Goal: Task Accomplishment & Management: Use online tool/utility

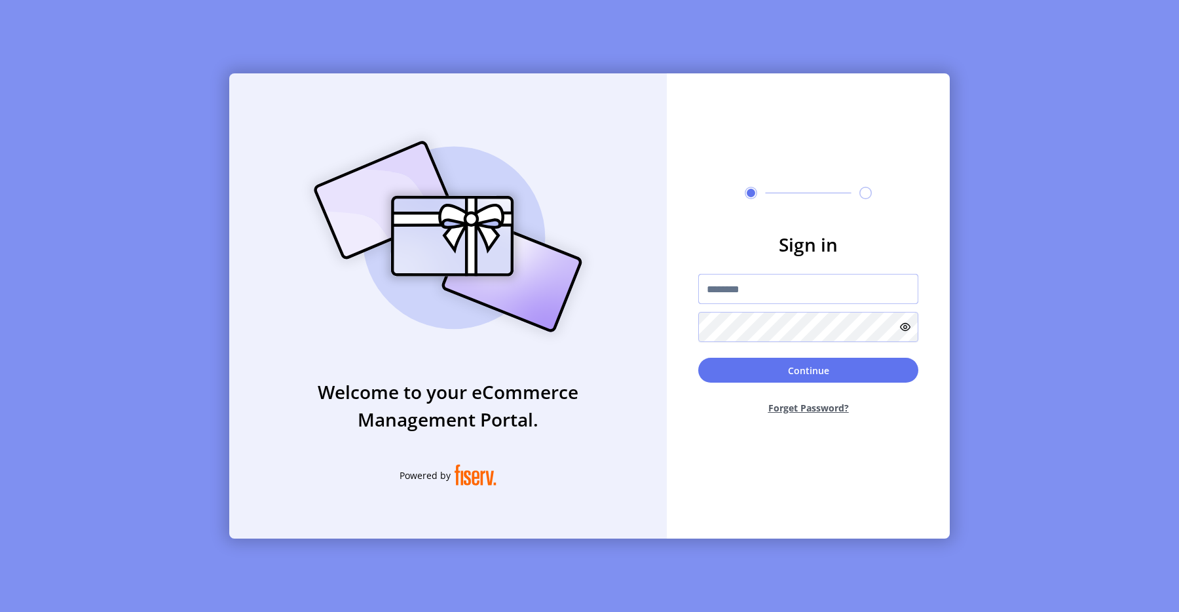
click at [767, 275] on input "text" at bounding box center [808, 289] width 220 height 30
type input "**********"
click at [717, 377] on button "Continue" at bounding box center [808, 369] width 220 height 25
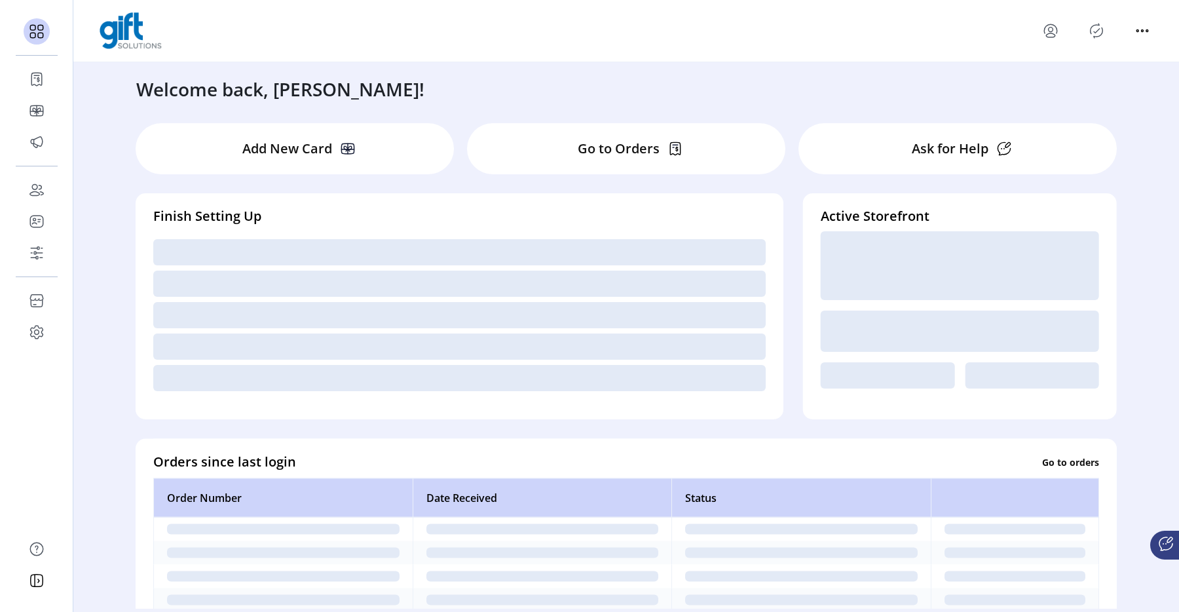
click at [1053, 33] on icon "menu" at bounding box center [1050, 30] width 21 height 21
click at [1072, 82] on span "Sign Out" at bounding box center [1097, 82] width 98 height 10
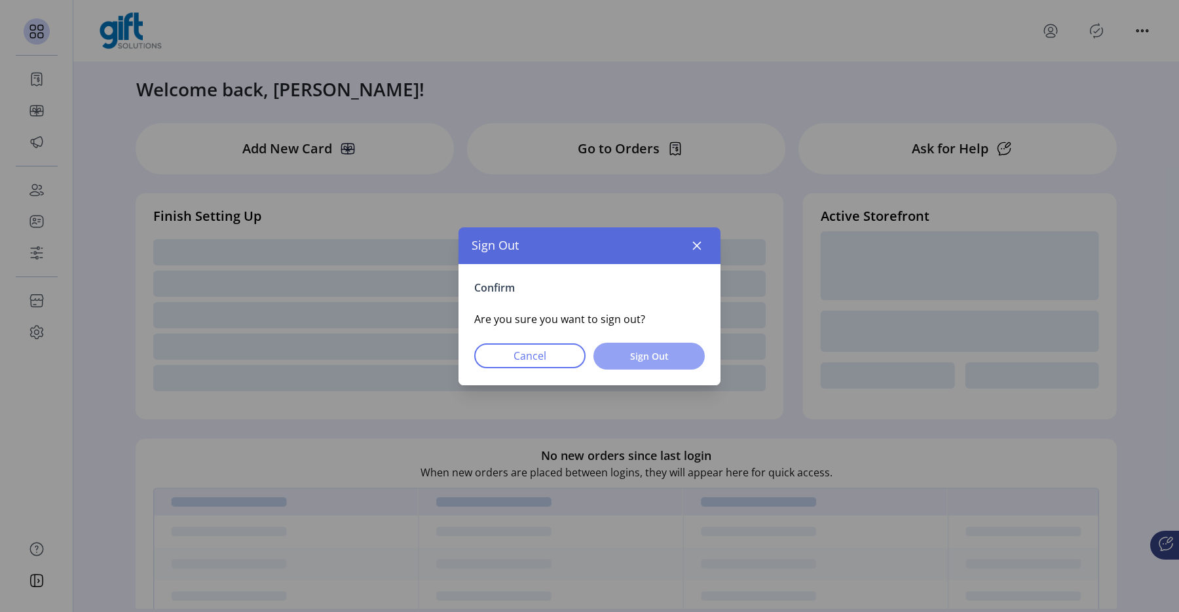
click at [682, 357] on span "Sign Out" at bounding box center [648, 356] width 77 height 14
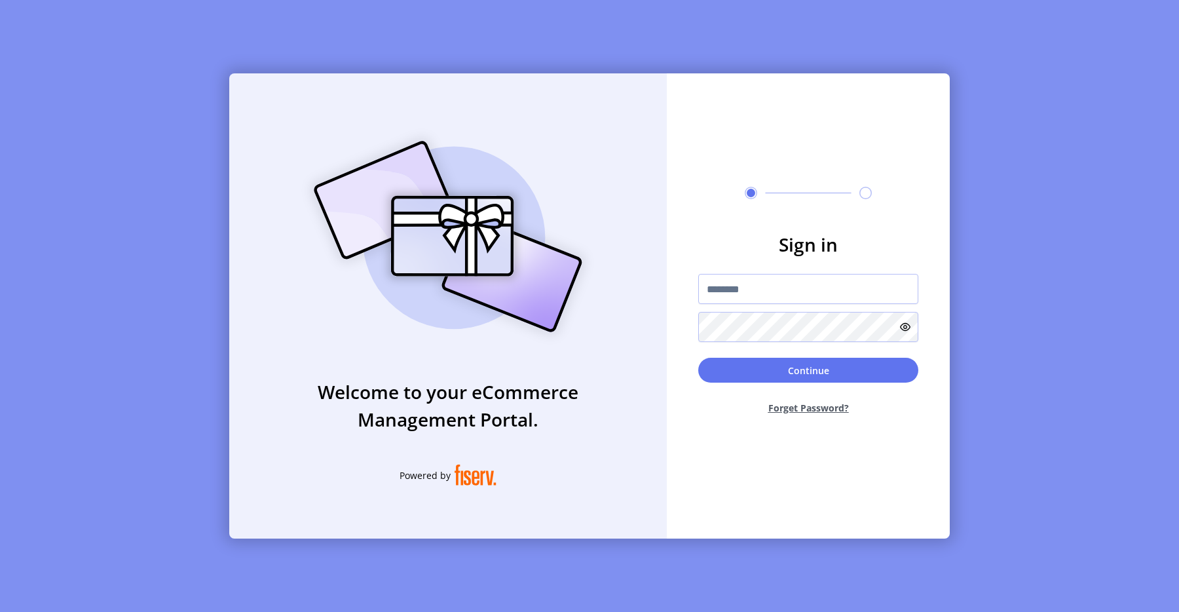
click at [778, 304] on div at bounding box center [808, 308] width 220 height 68
click at [734, 291] on input "text" at bounding box center [808, 289] width 220 height 30
type input "**********"
click at [806, 371] on button "Continue" at bounding box center [808, 369] width 220 height 25
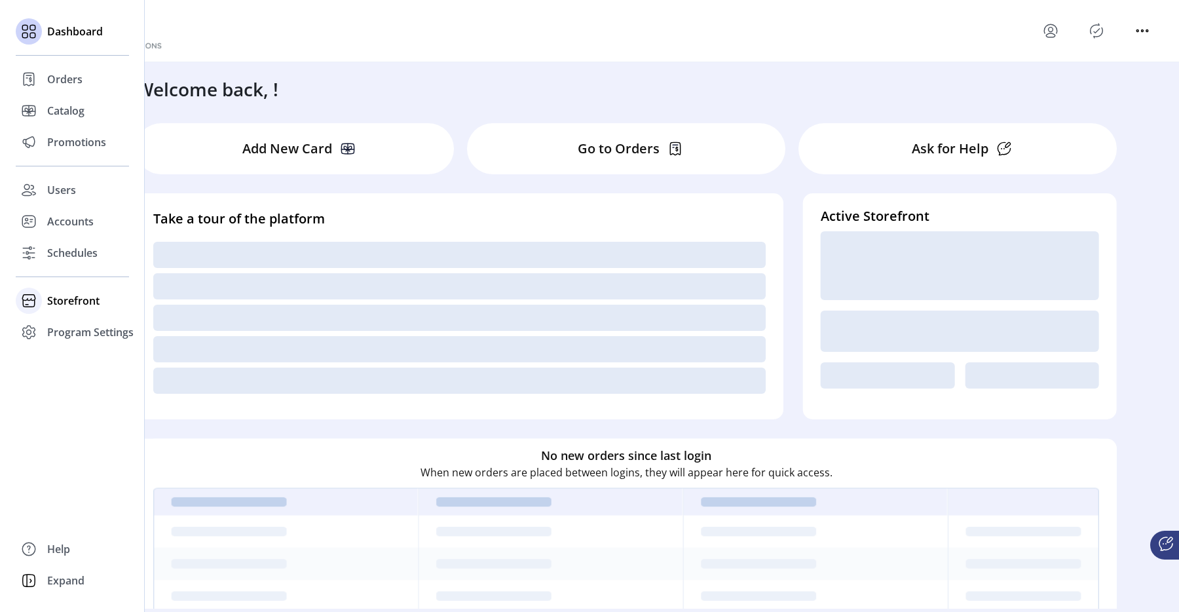
click at [73, 298] on span "Storefront" at bounding box center [73, 301] width 52 height 16
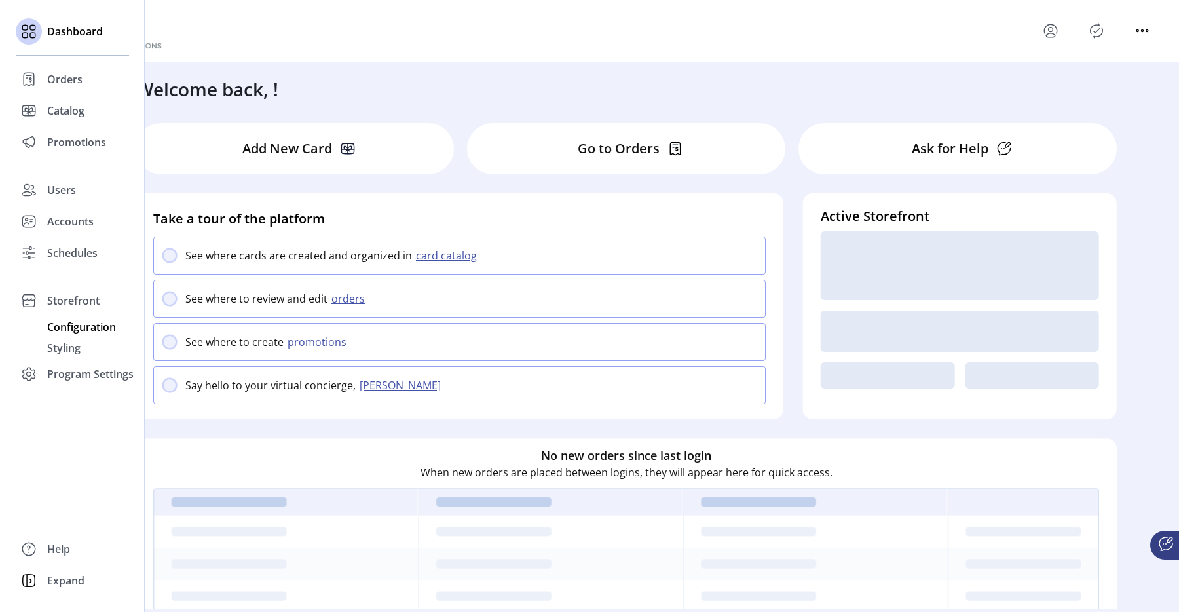
click at [77, 332] on span "Configuration" at bounding box center [81, 327] width 69 height 16
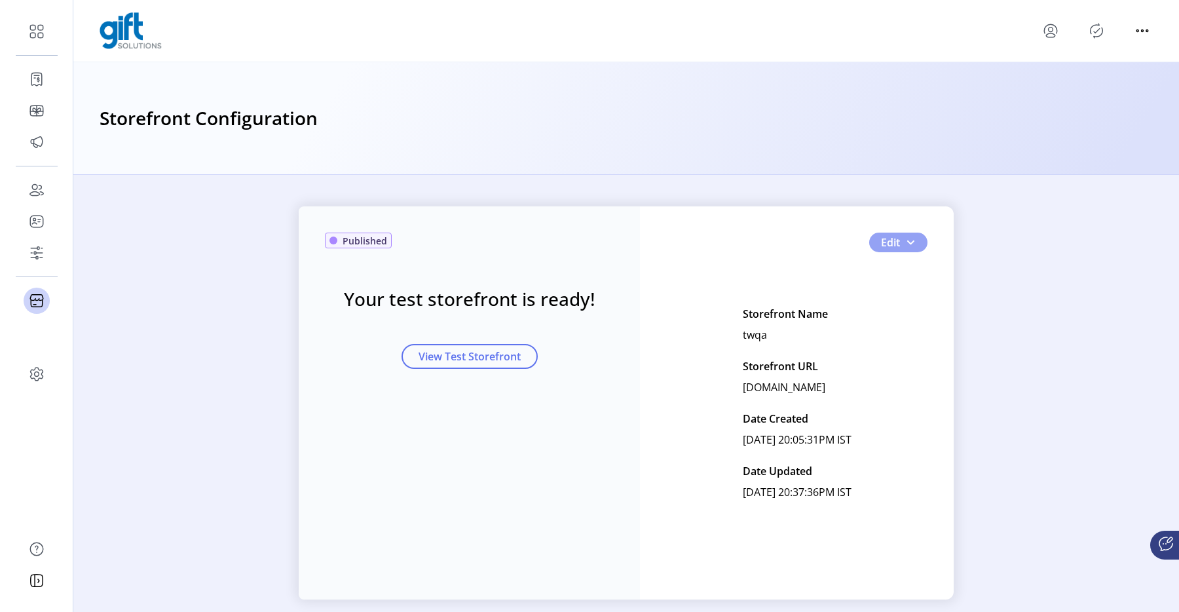
click at [905, 243] on span "button" at bounding box center [910, 242] width 10 height 10
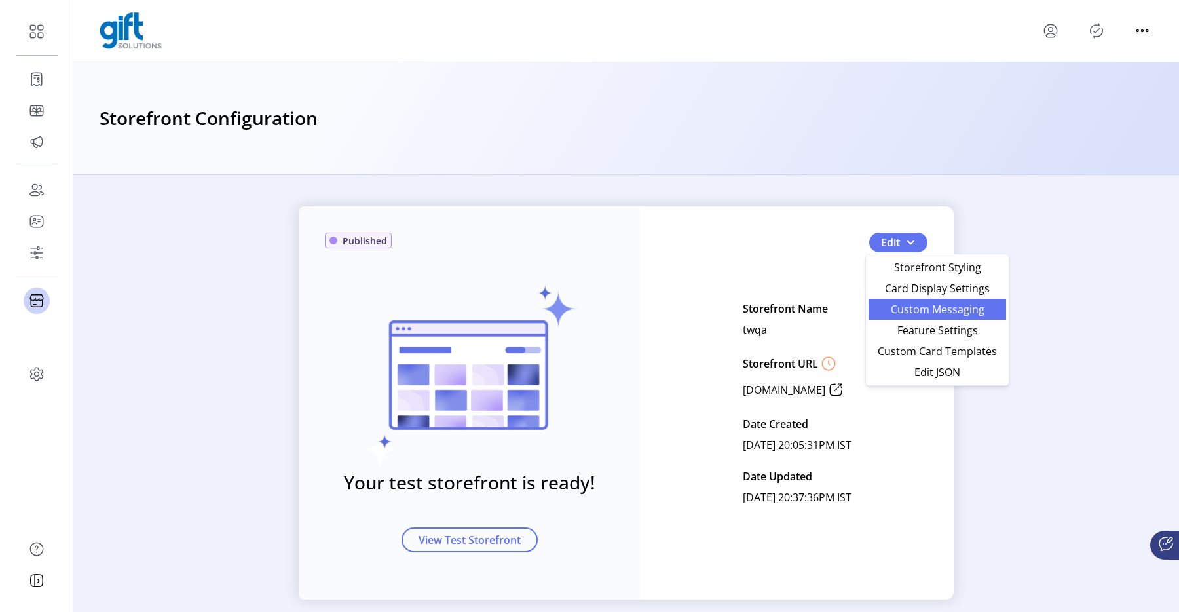
click at [908, 299] on link "Custom Messaging" at bounding box center [936, 309] width 137 height 21
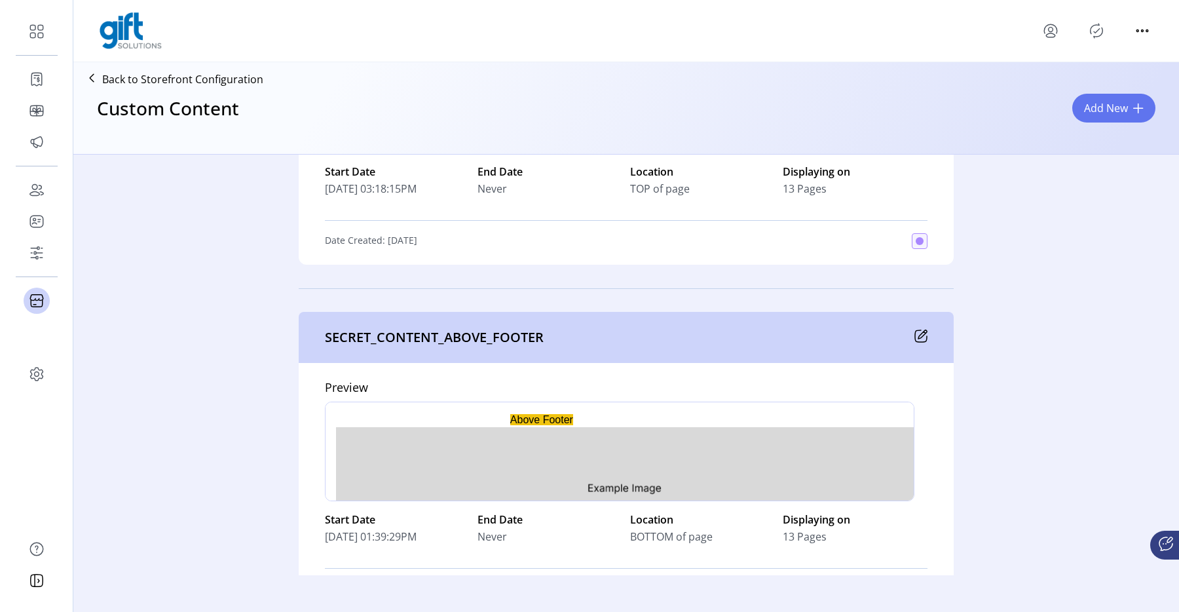
scroll to position [3838, 0]
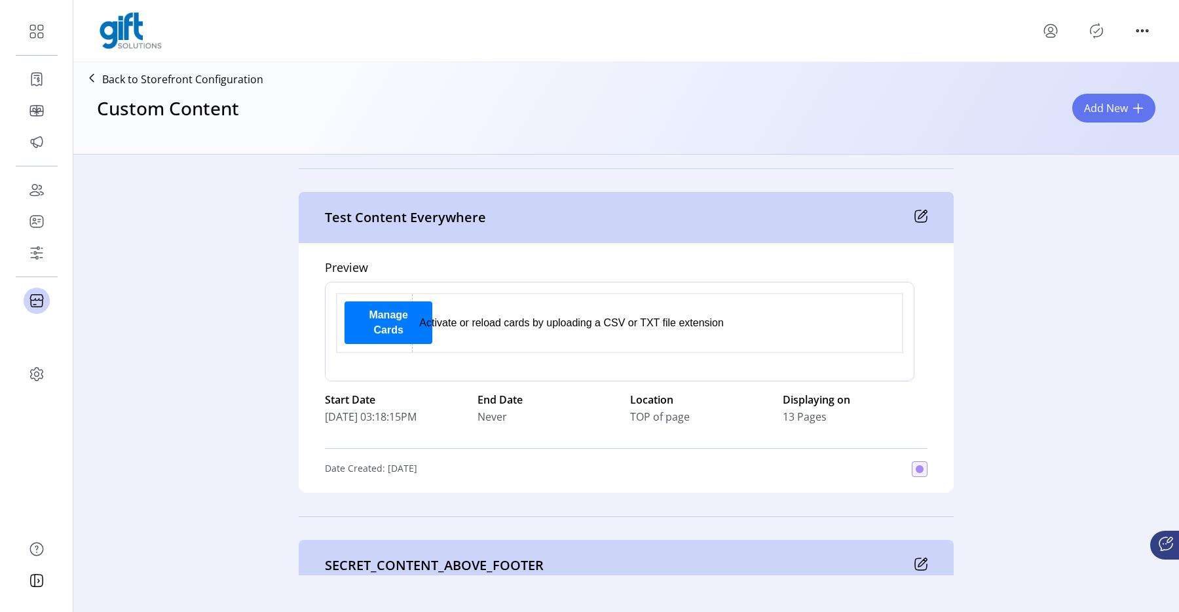
click at [915, 212] on icon at bounding box center [921, 216] width 12 height 12
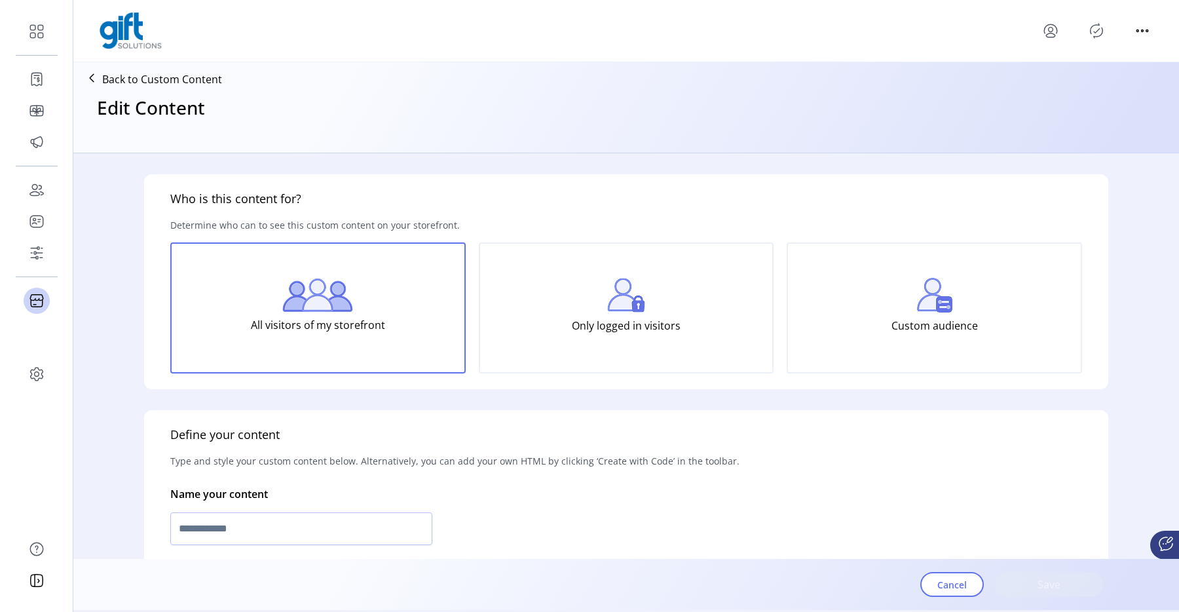
type input "**********"
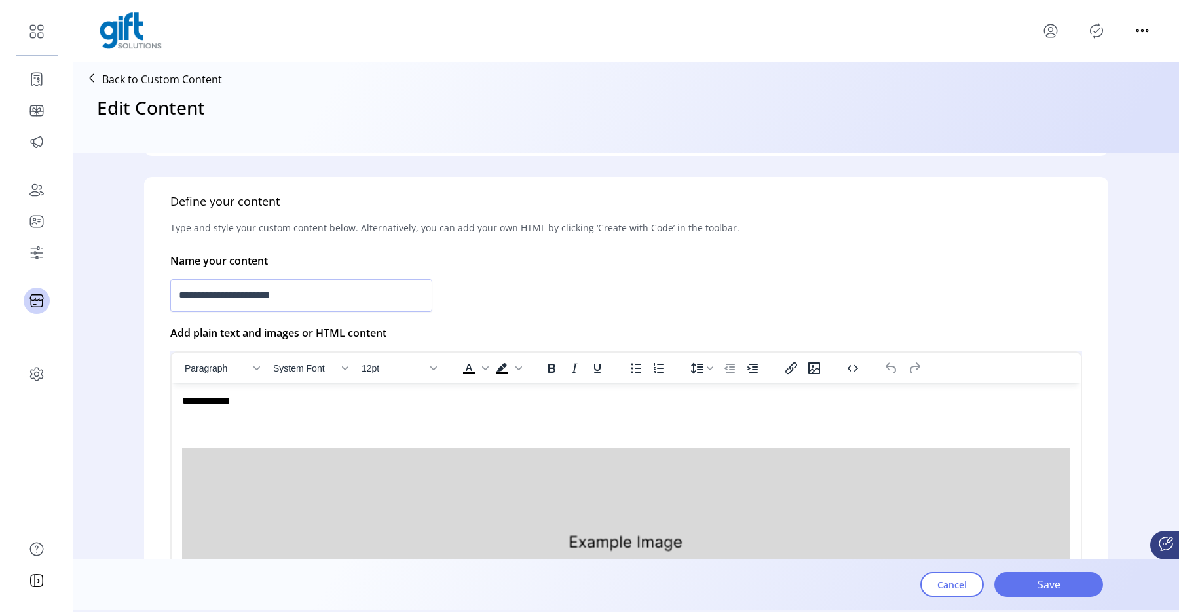
scroll to position [246, 0]
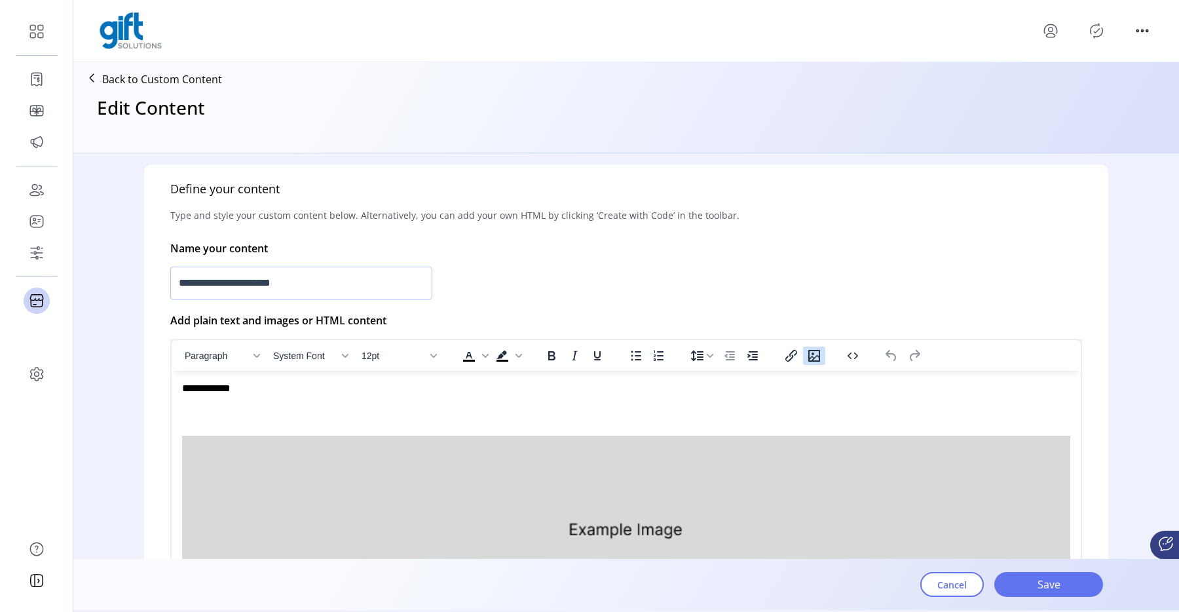
click at [816, 358] on icon "Insert/edit image" at bounding box center [814, 356] width 16 height 16
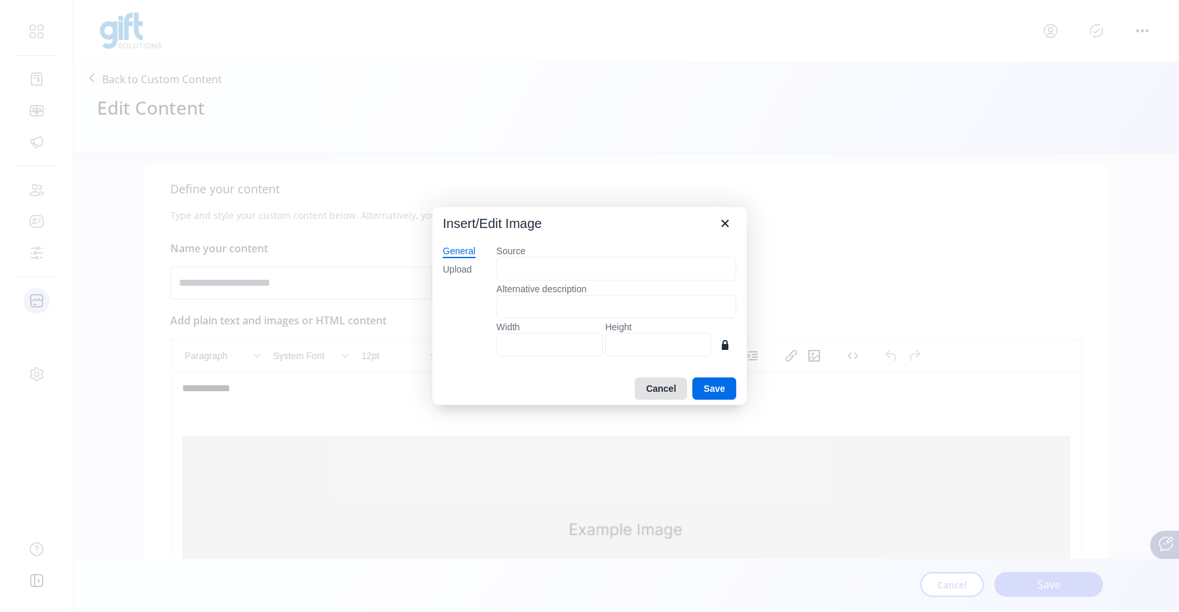
click at [673, 392] on button "Cancel" at bounding box center [660, 388] width 52 height 22
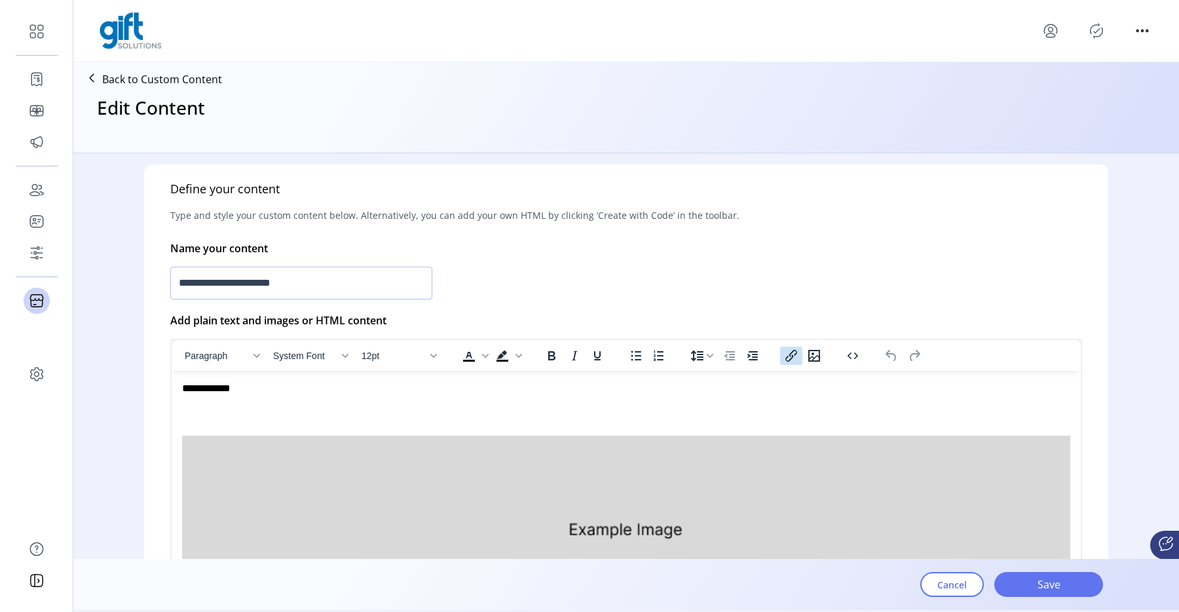
click at [786, 357] on icon "Insert/edit link" at bounding box center [791, 356] width 12 height 12
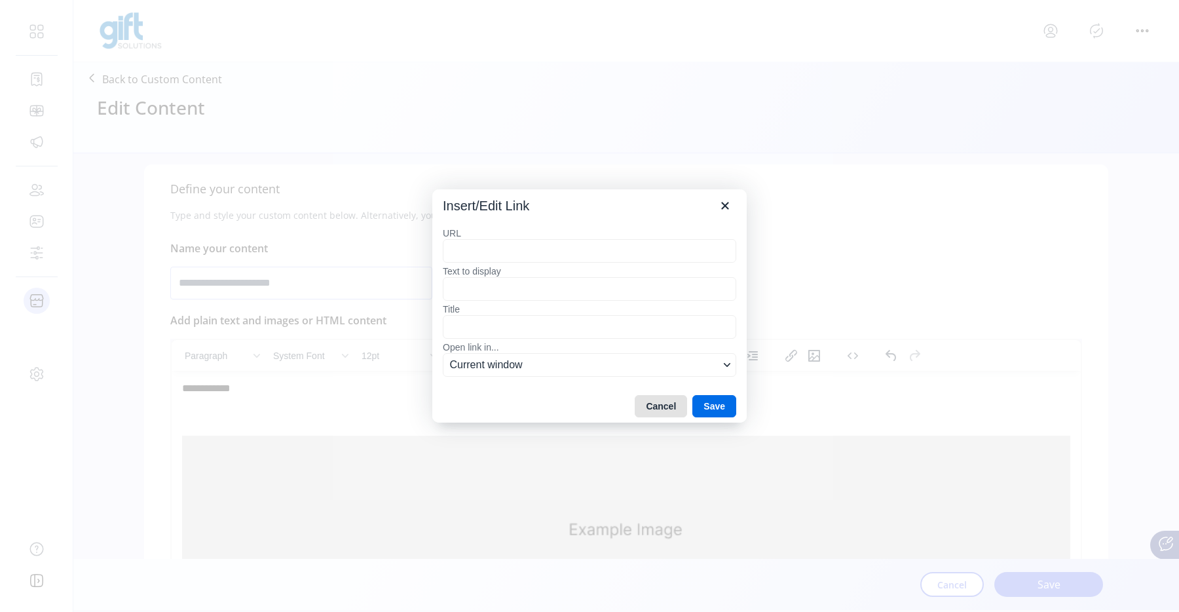
click at [661, 404] on button "Cancel" at bounding box center [660, 406] width 52 height 22
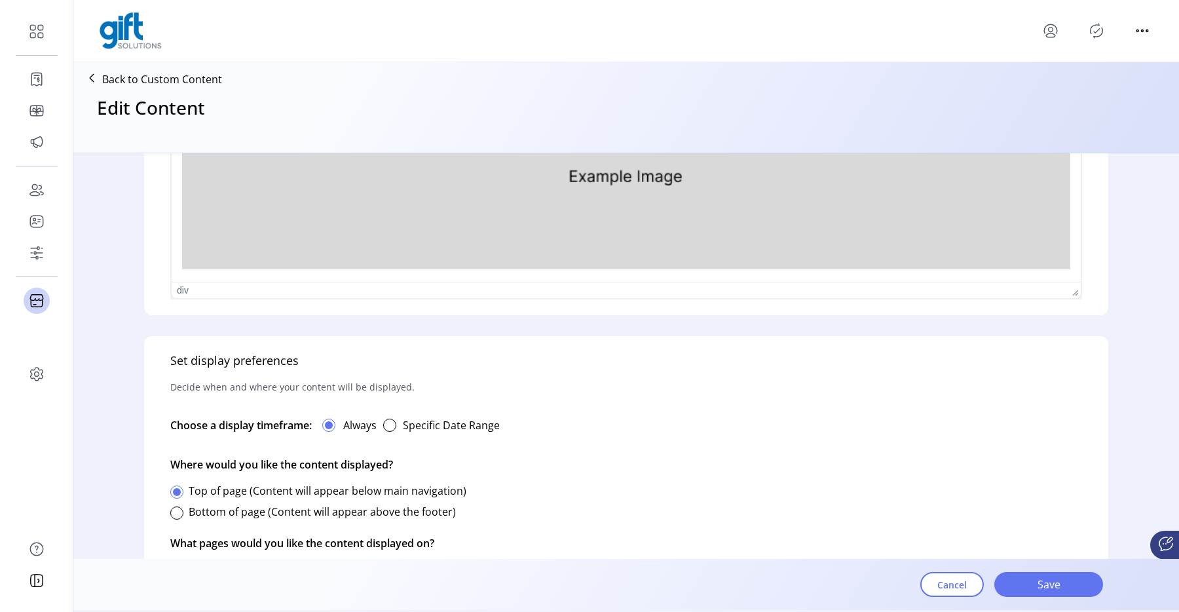
scroll to position [709, 0]
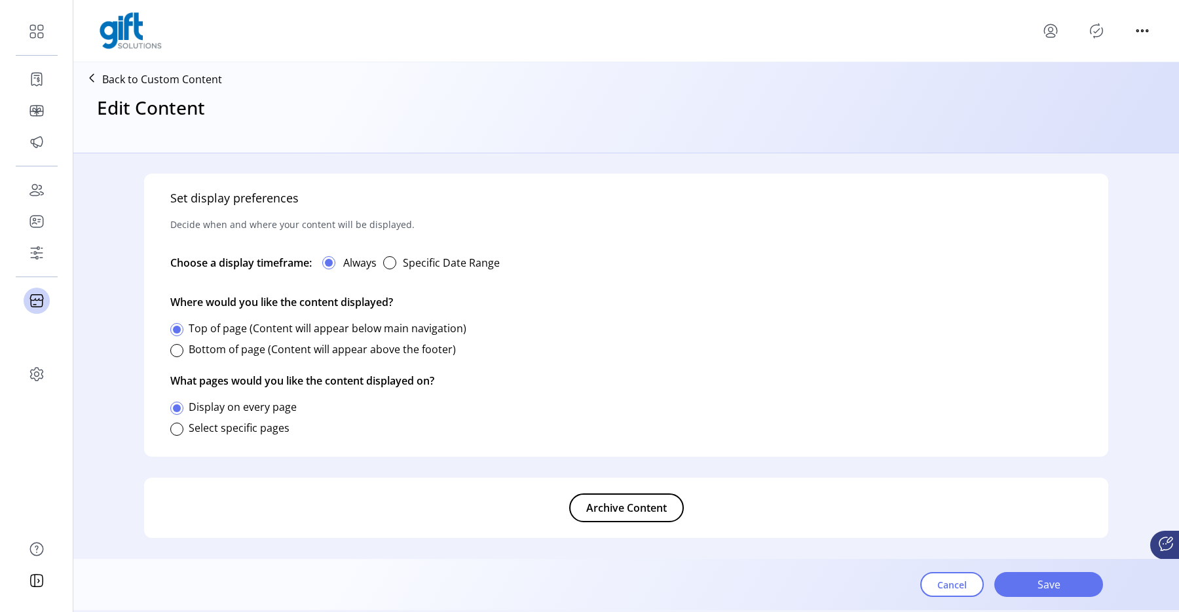
click at [950, 570] on div "Cancel Save" at bounding box center [1011, 584] width 183 height 46
click at [949, 576] on button "Cancel" at bounding box center [952, 584] width 64 height 25
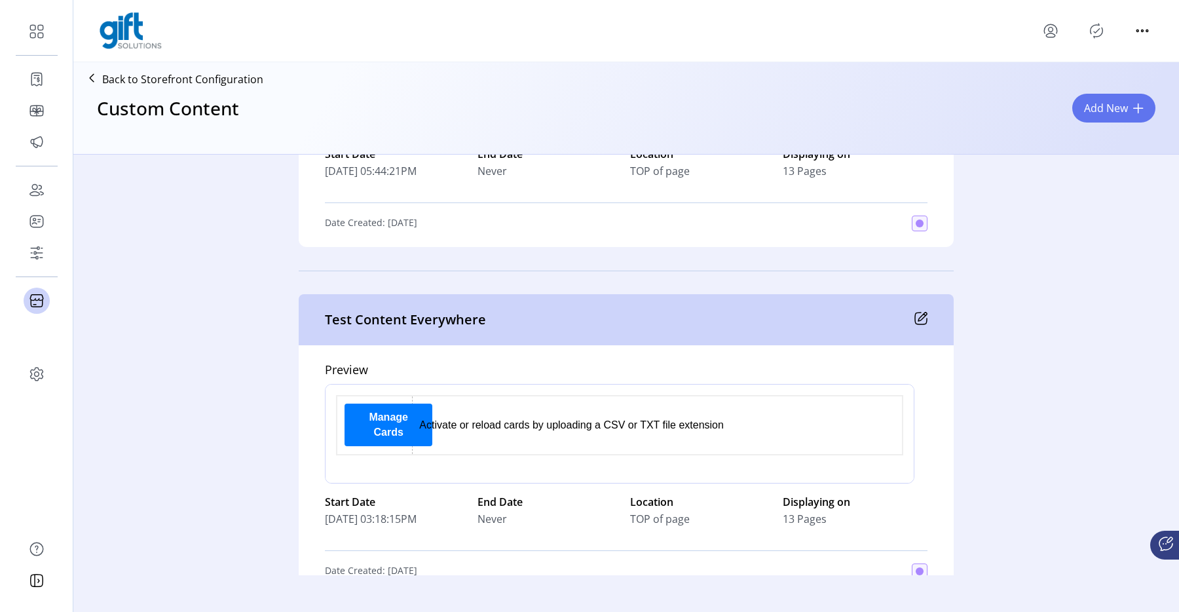
click at [417, 428] on link "Manage Cards" at bounding box center [388, 424] width 88 height 43
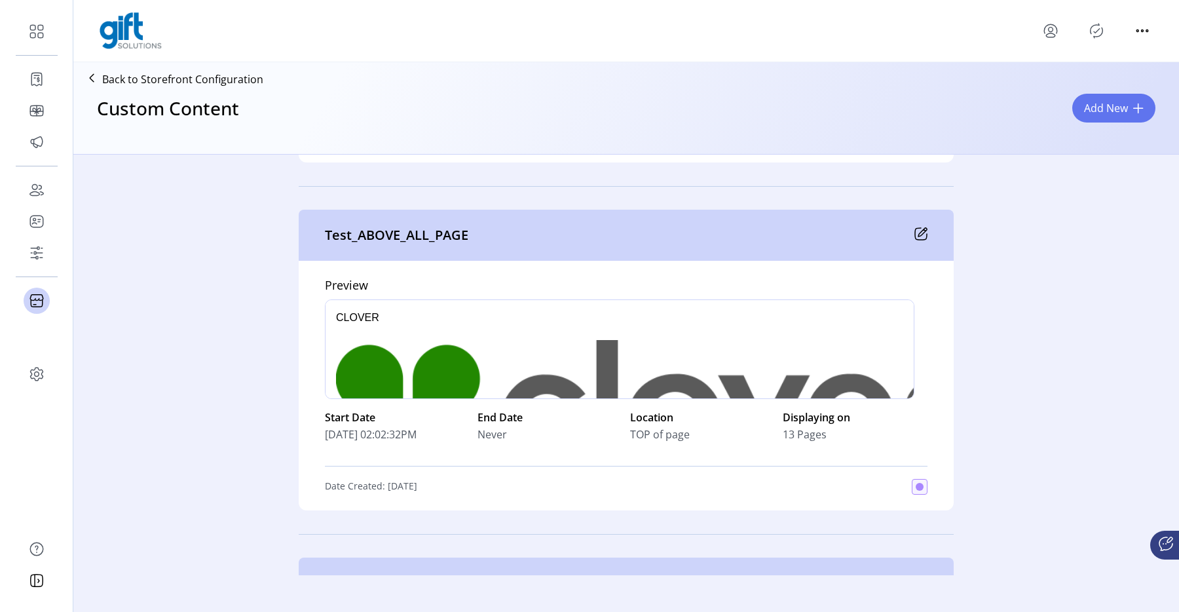
click at [403, 363] on img "Rich Text Area. Press ALT-0 for help." at bounding box center [640, 416] width 608 height 152
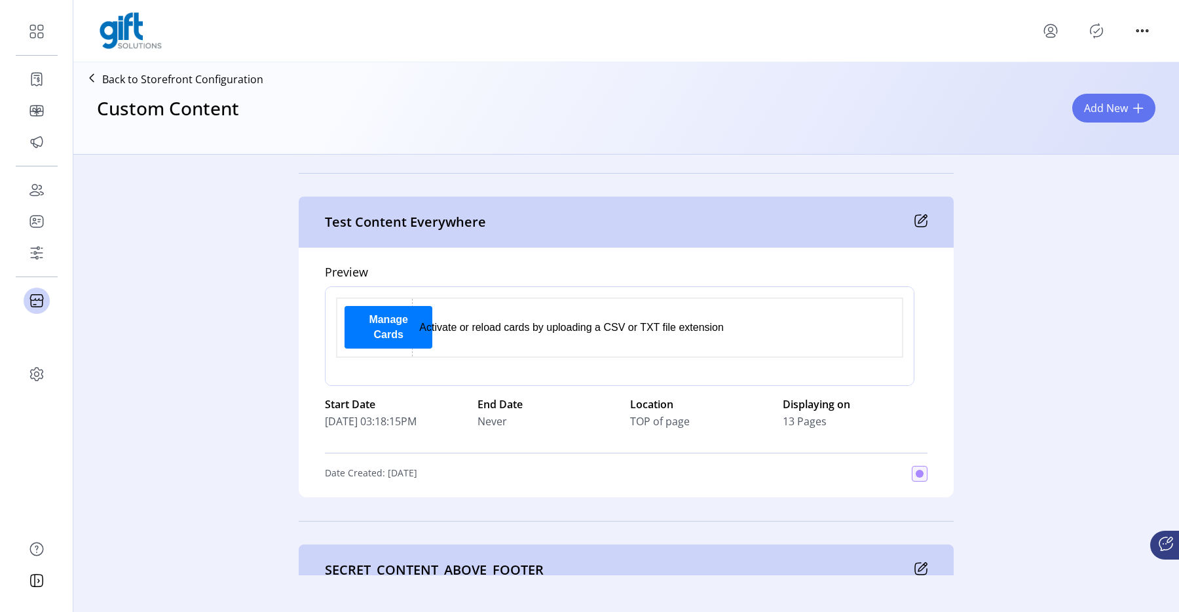
click at [405, 330] on link "Manage Cards" at bounding box center [388, 327] width 88 height 43
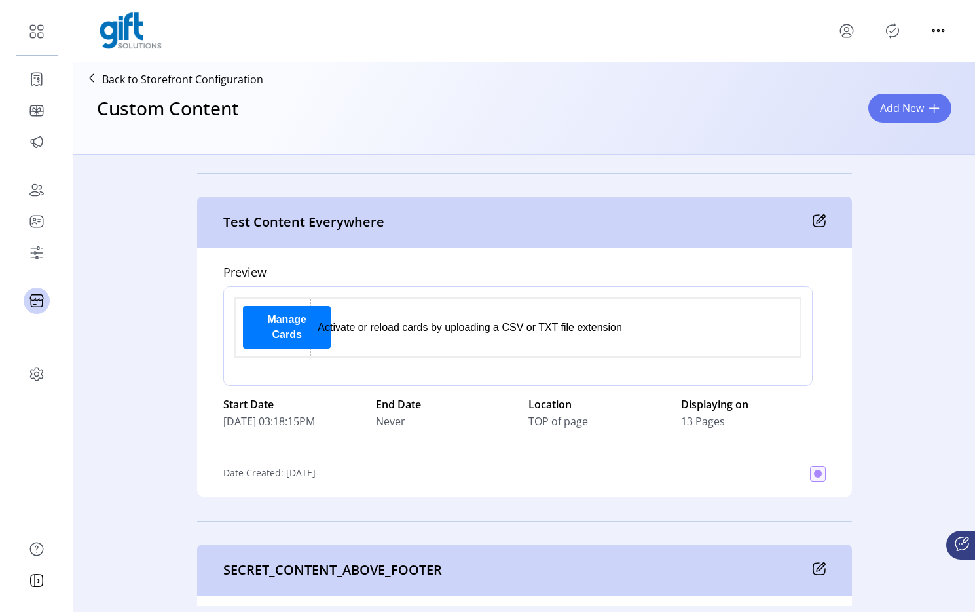
click at [813, 218] on icon at bounding box center [819, 220] width 13 height 13
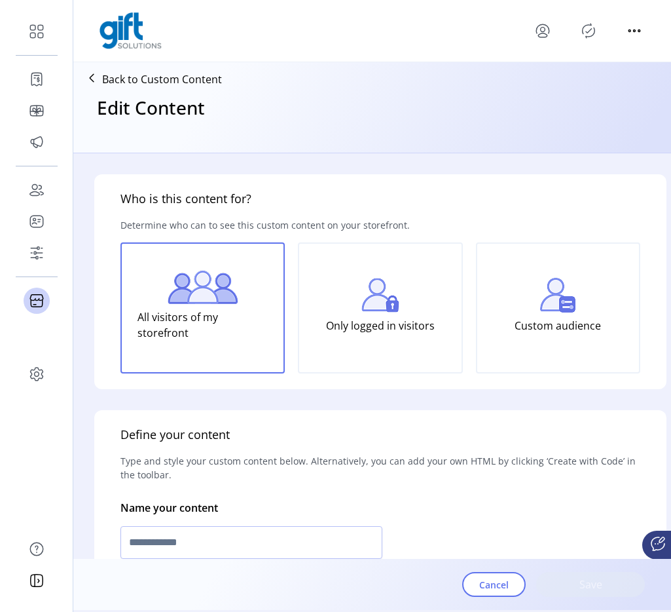
type input "**********"
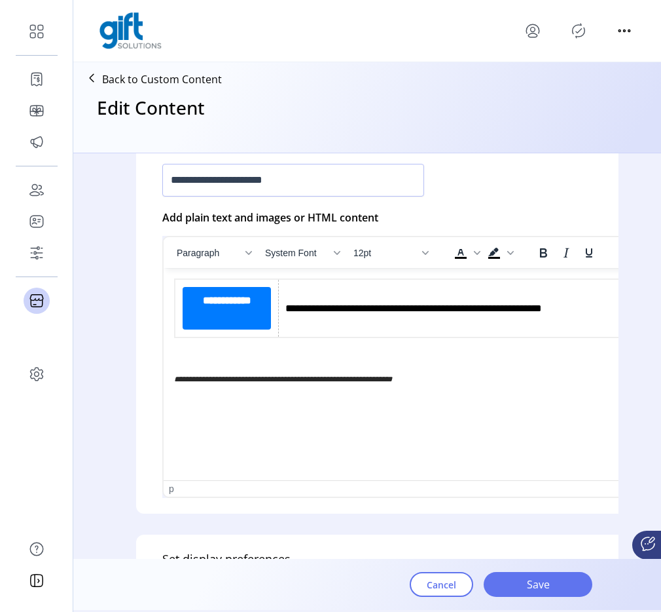
scroll to position [347, 1]
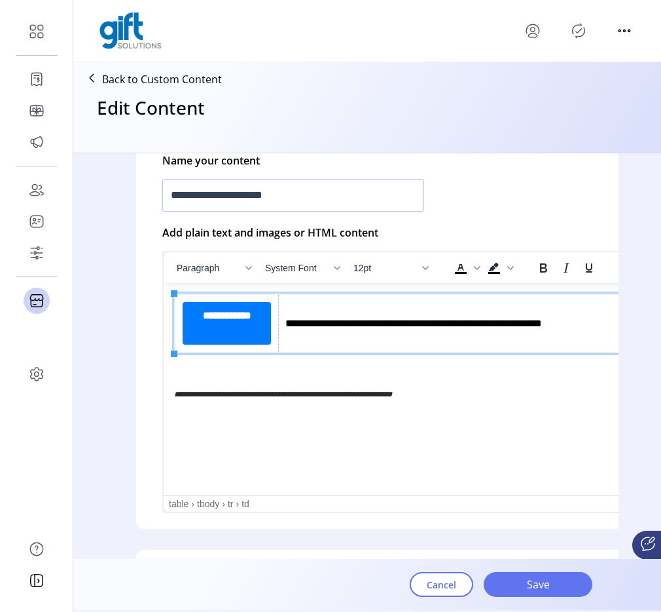
click at [384, 342] on td "**********" at bounding box center [488, 323] width 418 height 58
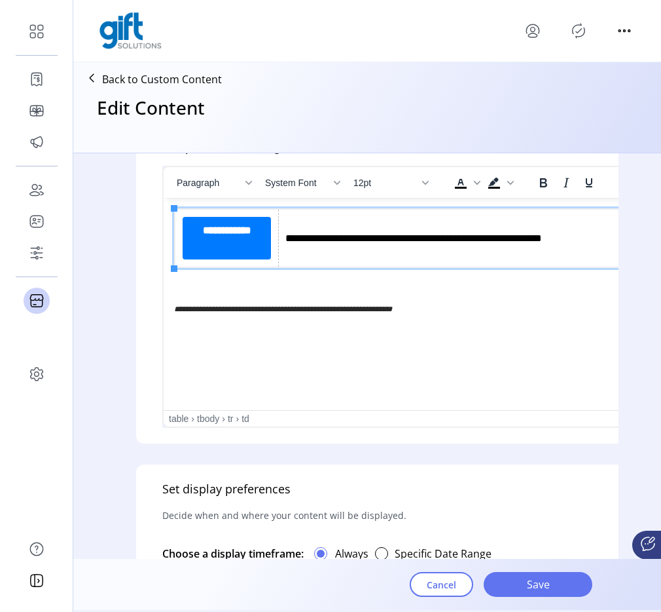
scroll to position [387, 1]
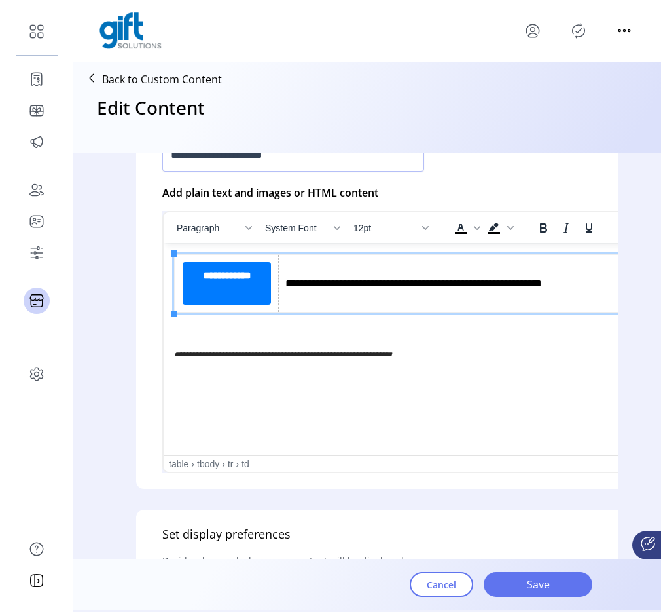
click at [380, 344] on body "**********" at bounding box center [422, 315] width 496 height 125
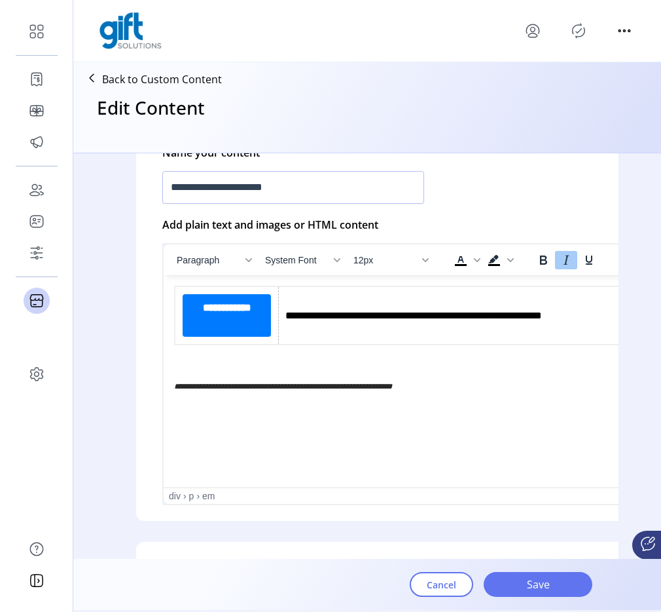
scroll to position [357, 1]
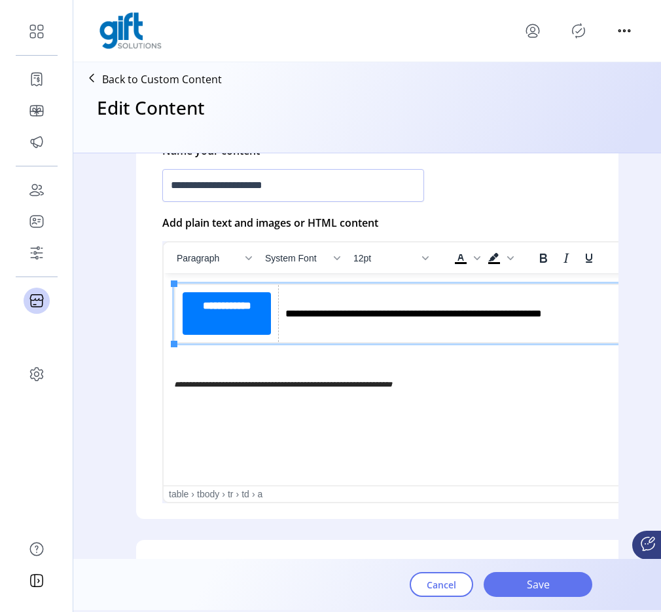
click at [242, 310] on link "**********" at bounding box center [227, 313] width 88 height 43
click at [505, 261] on span "Background color Black" at bounding box center [510, 258] width 10 height 18
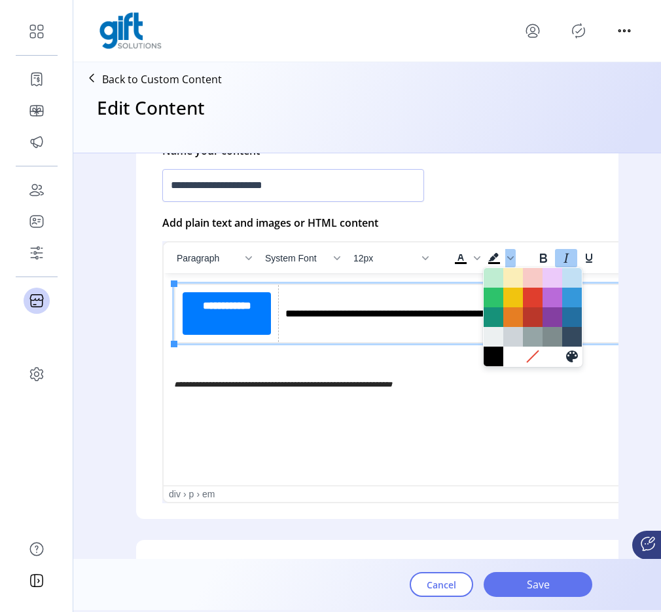
click at [392, 386] on em "**********" at bounding box center [283, 384] width 218 height 8
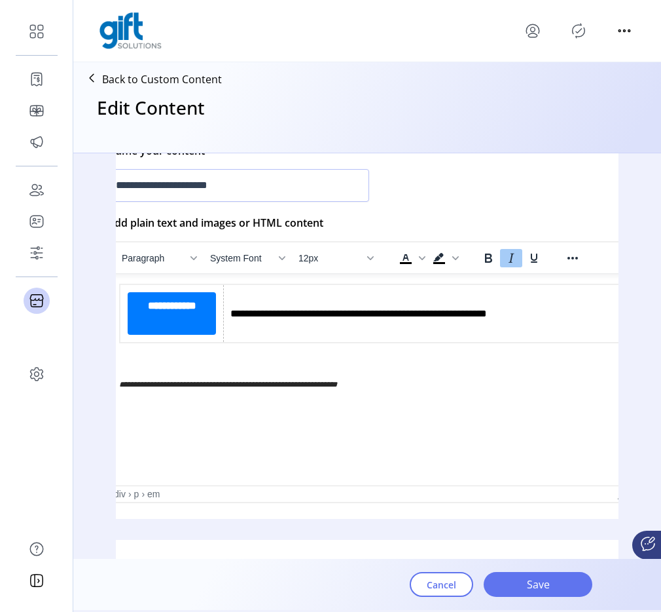
scroll to position [357, 118]
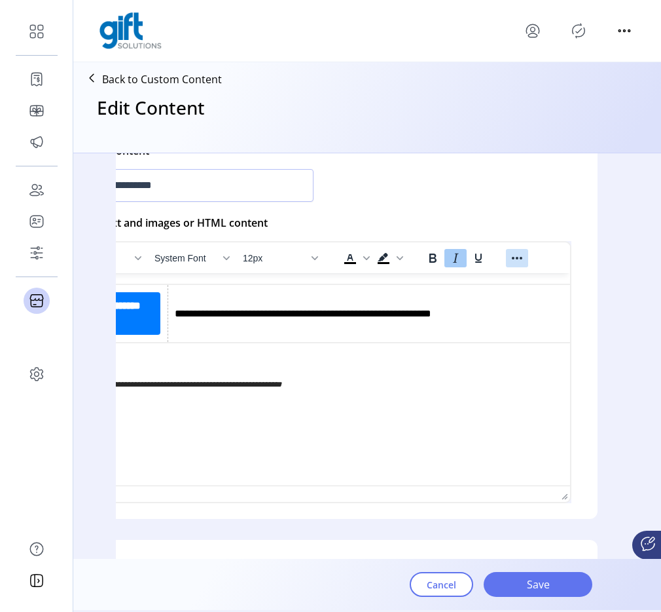
click at [509, 264] on icon "Reveal or hide additional toolbar items" at bounding box center [517, 258] width 16 height 16
click at [373, 286] on icon "Insert/edit link" at bounding box center [380, 283] width 16 height 16
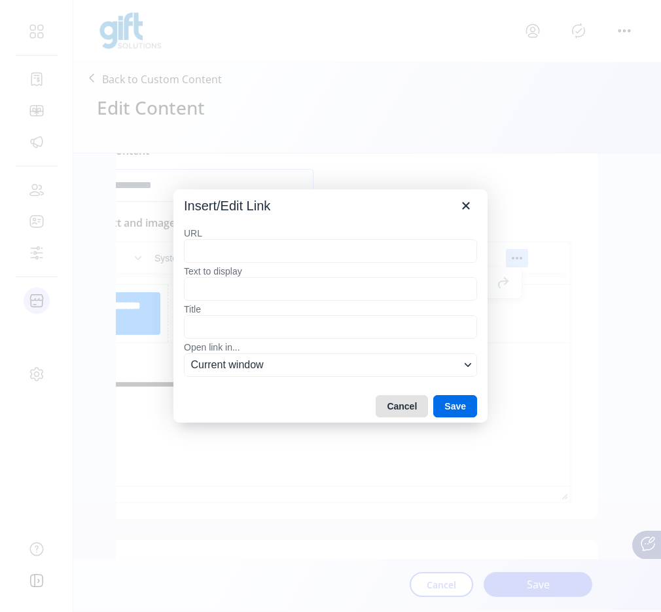
click at [398, 400] on button "Cancel" at bounding box center [402, 406] width 52 height 22
